Goal: Information Seeking & Learning: Check status

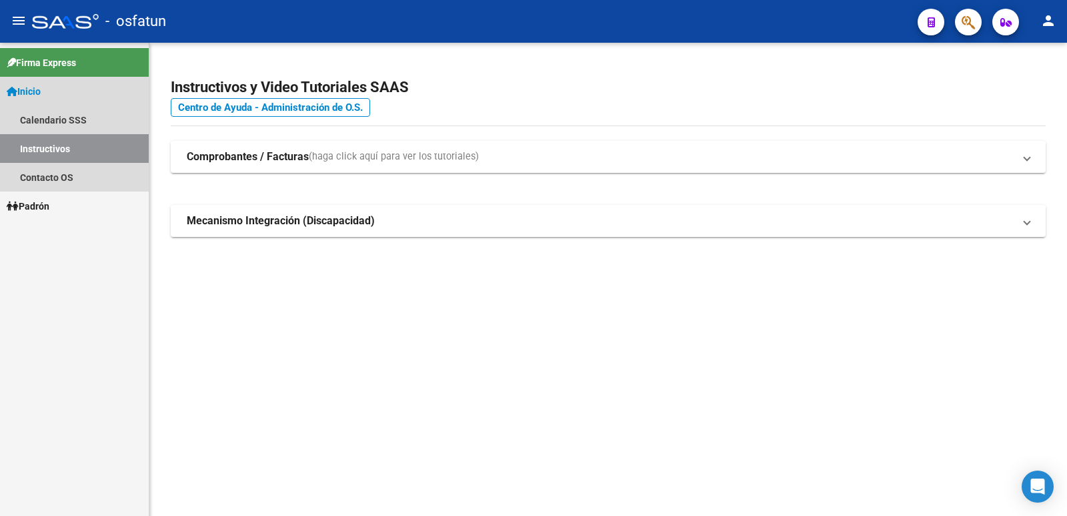
click at [47, 93] on link "Inicio" at bounding box center [74, 91] width 149 height 29
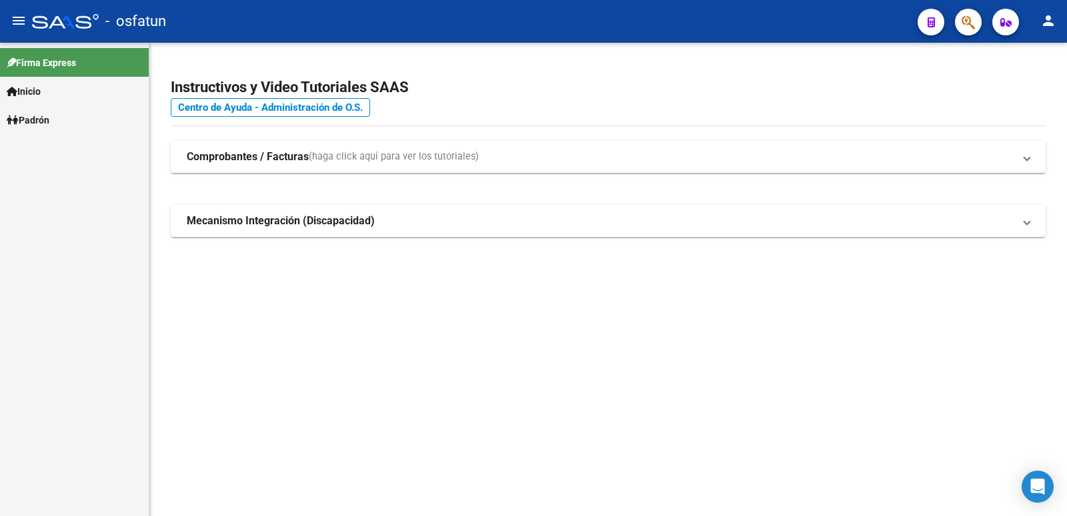
click at [47, 94] on link "Inicio" at bounding box center [74, 91] width 149 height 29
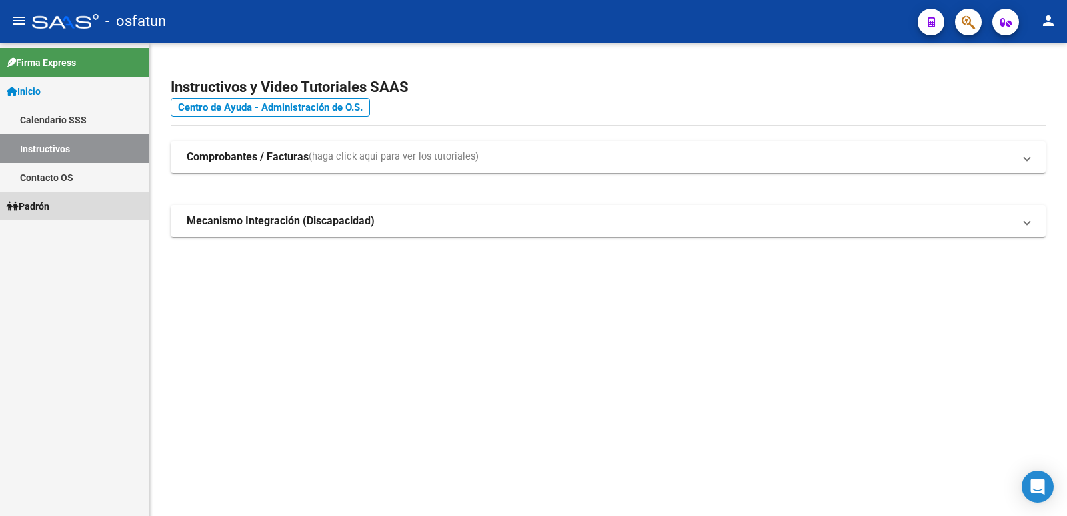
click at [56, 205] on link "Padrón" at bounding box center [74, 205] width 149 height 29
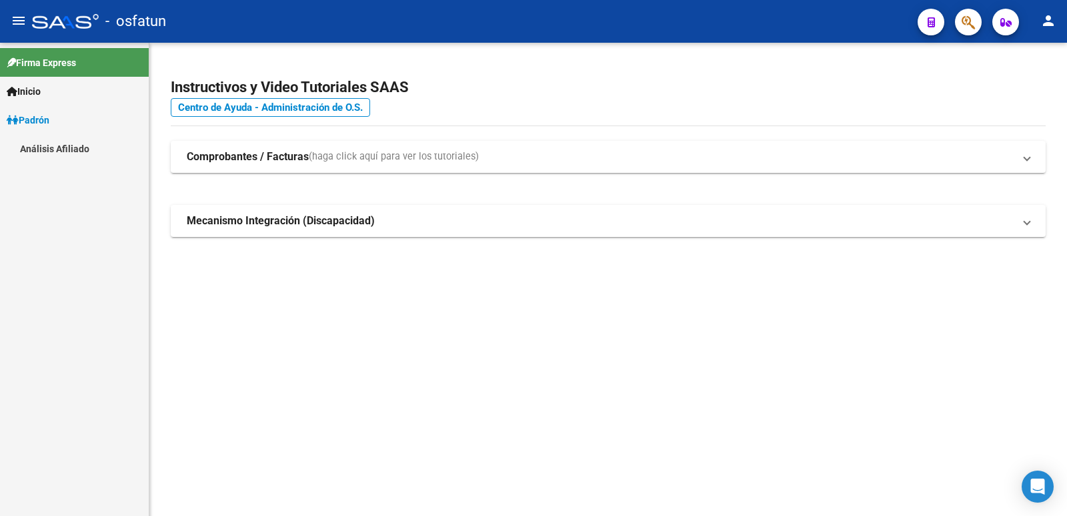
click at [87, 144] on link "Análisis Afiliado" at bounding box center [74, 148] width 149 height 29
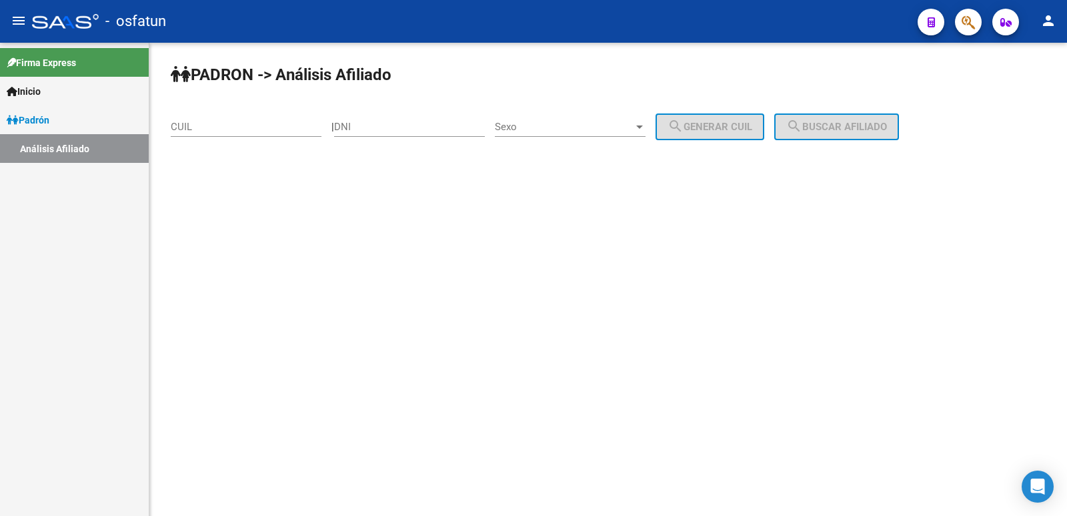
click at [379, 125] on input "DNI" at bounding box center [409, 127] width 151 height 12
type input "30157055"
click at [592, 122] on span "Sexo" at bounding box center [564, 127] width 139 height 12
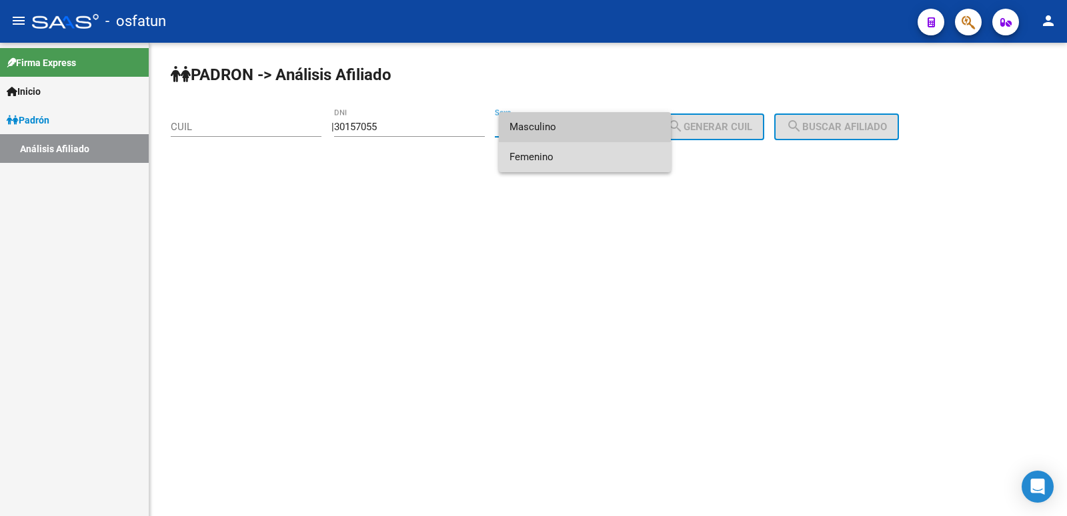
click at [579, 159] on span "Femenino" at bounding box center [585, 157] width 151 height 30
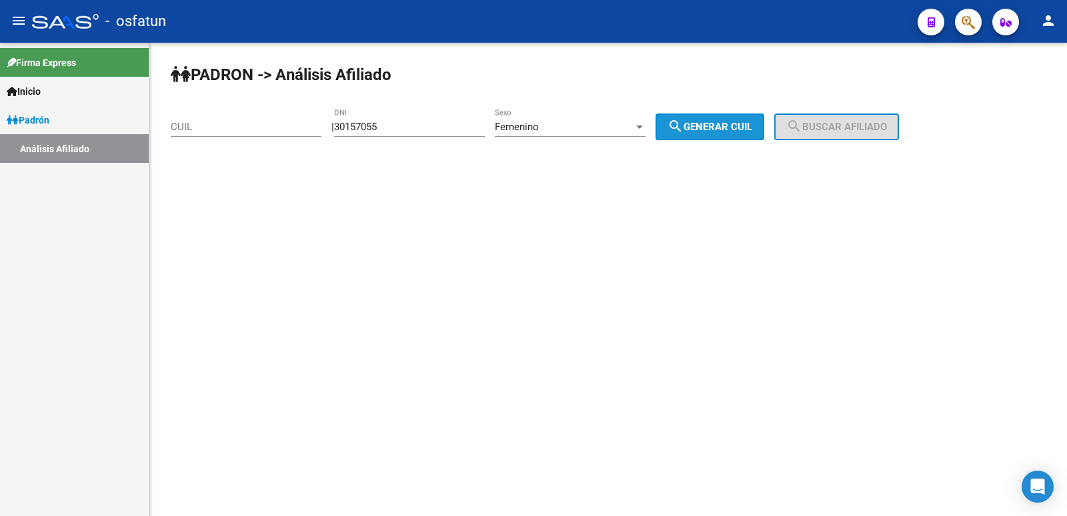
click at [756, 135] on button "search Generar CUIL" at bounding box center [710, 126] width 109 height 27
type input "23-30157055-4"
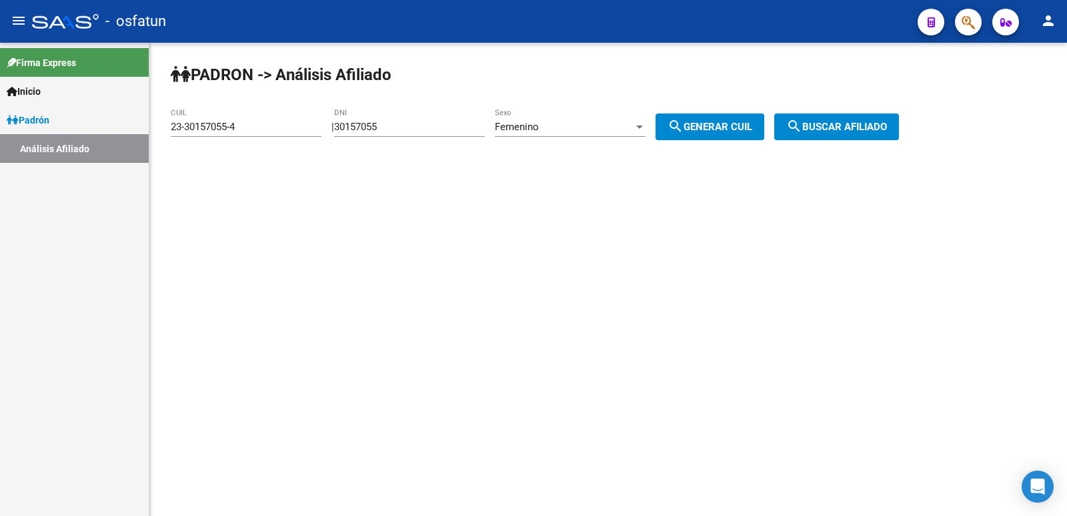
click at [843, 139] on button "search Buscar afiliado" at bounding box center [836, 126] width 125 height 27
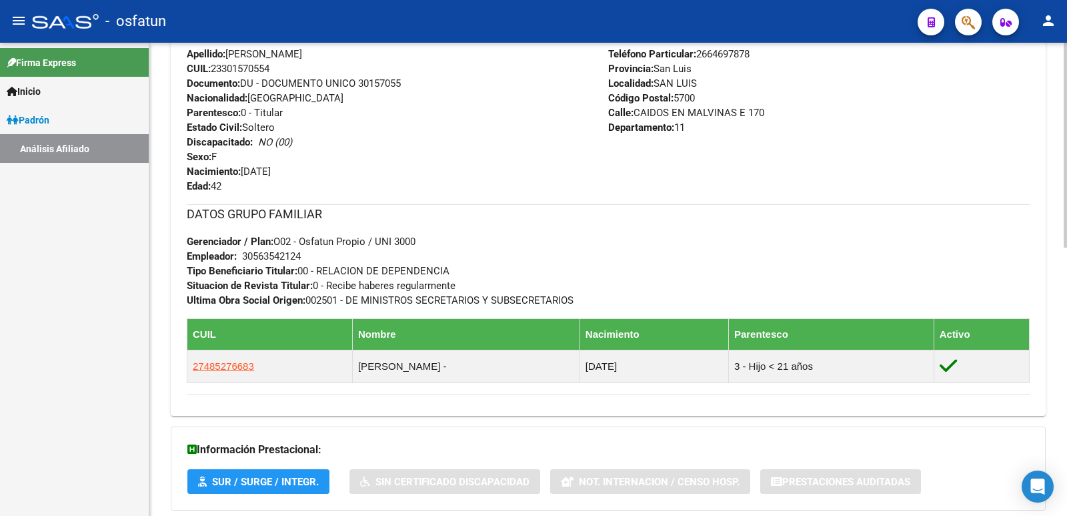
scroll to position [618, 0]
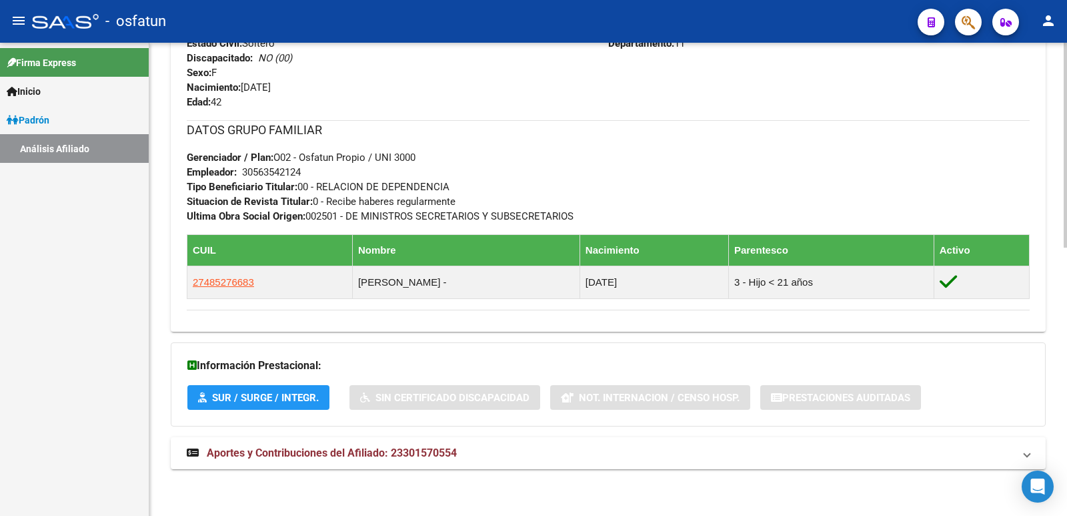
drag, startPoint x: 382, startPoint y: 450, endPoint x: 497, endPoint y: 428, distance: 116.7
click at [383, 449] on span "Aportes y Contribuciones del Afiliado: 23301570554" at bounding box center [332, 452] width 250 height 13
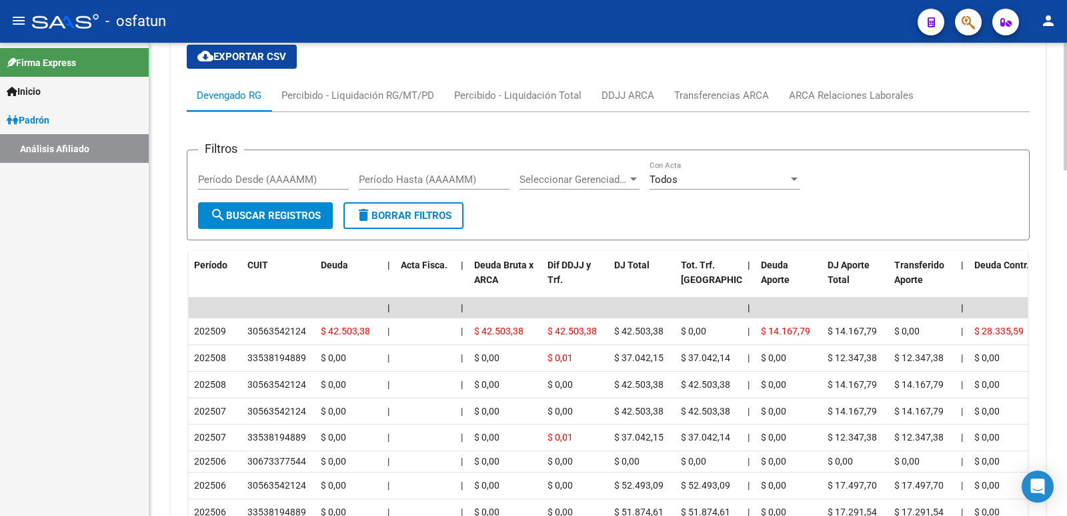
scroll to position [1151, 0]
